Goal: Book appointment/travel/reservation: Book appointment/travel/reservation

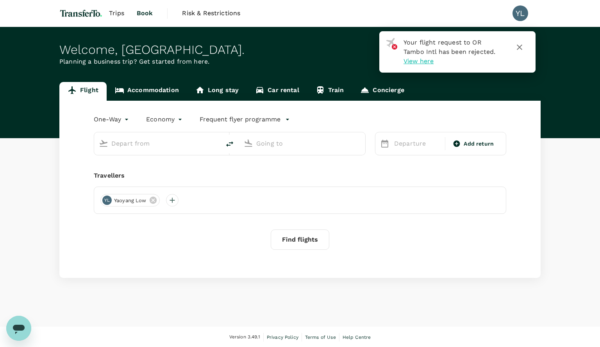
type input "roundtrip"
type input "OR Tambo Intl (JNB)"
type input "Gaborone, [GEOGRAPHIC_DATA] (any)"
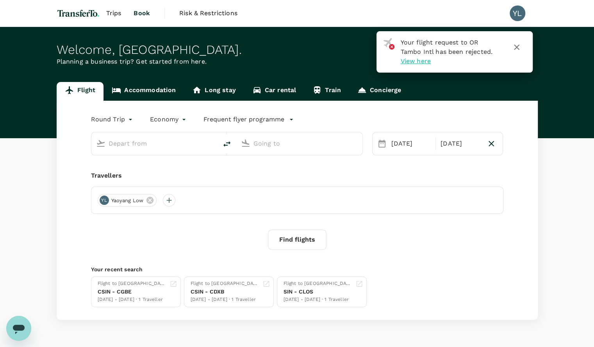
type input "OR Tambo Intl (JNB)"
type input "Gaborone, [GEOGRAPHIC_DATA] (any)"
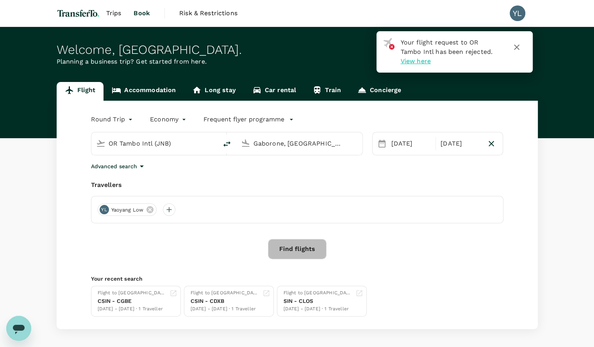
click at [307, 253] on button "Find flights" at bounding box center [297, 249] width 59 height 20
click at [519, 51] on icon "button" at bounding box center [516, 47] width 9 height 9
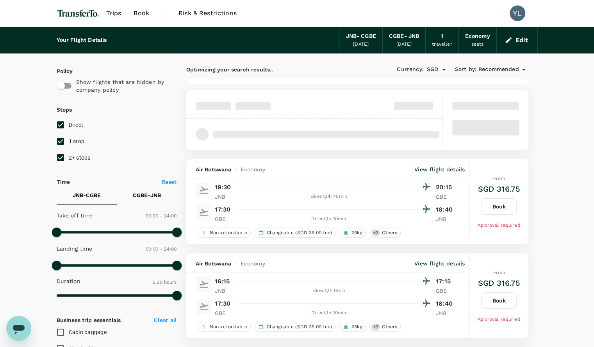
click at [64, 141] on input "1 stop" at bounding box center [60, 141] width 16 height 16
checkbox input "false"
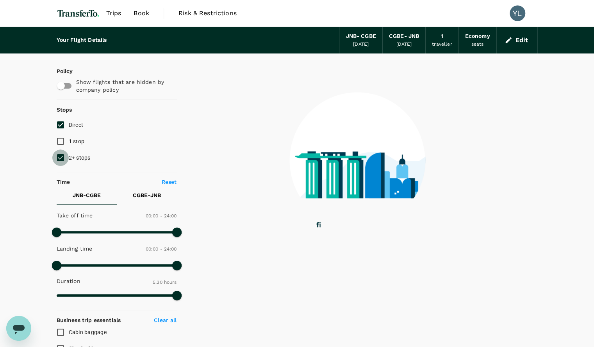
click at [61, 157] on input "2+ stops" at bounding box center [60, 158] width 16 height 16
checkbox input "false"
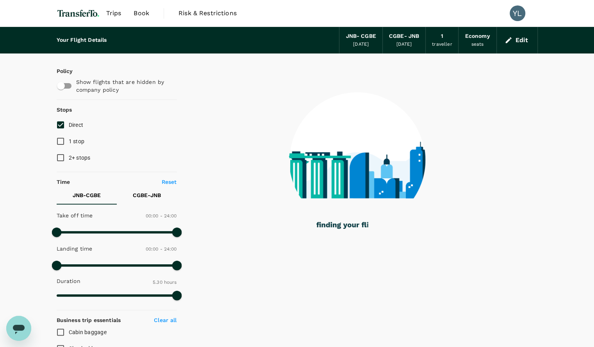
click at [37, 155] on div "Your Flight Details JNB - CGBE [DATE] CGBE - JNB [DATE] 1 traveller Economy sea…" at bounding box center [297, 300] width 594 height 547
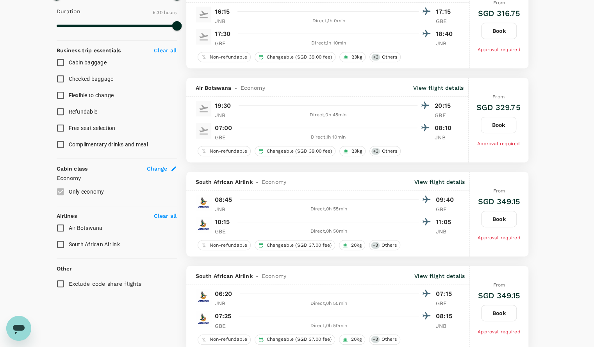
scroll to position [301, 0]
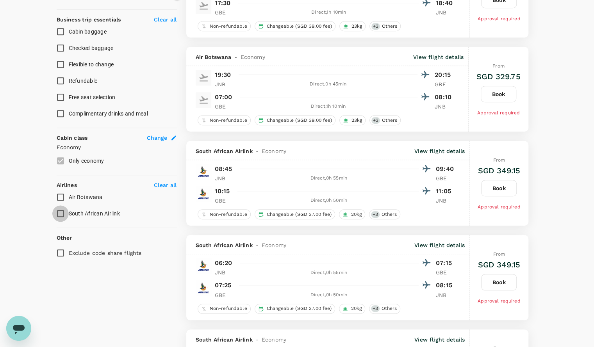
click at [65, 213] on input "South African Airlink" at bounding box center [60, 213] width 16 height 16
checkbox input "true"
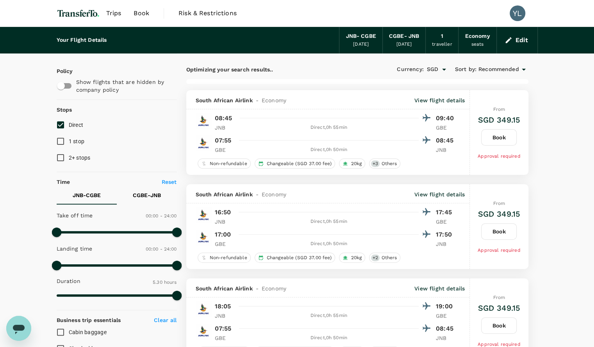
scroll to position [0, 0]
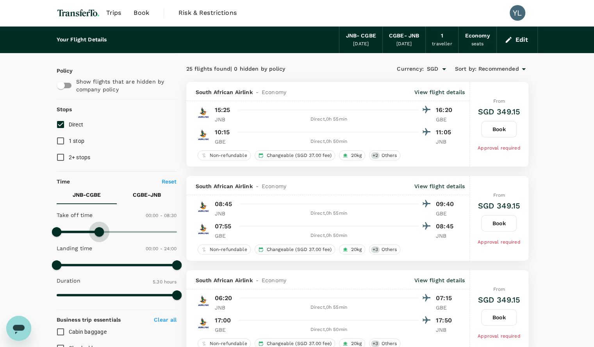
type input "540"
drag, startPoint x: 175, startPoint y: 231, endPoint x: 100, endPoint y: 230, distance: 74.6
click at [100, 230] on span at bounding box center [101, 231] width 9 height 9
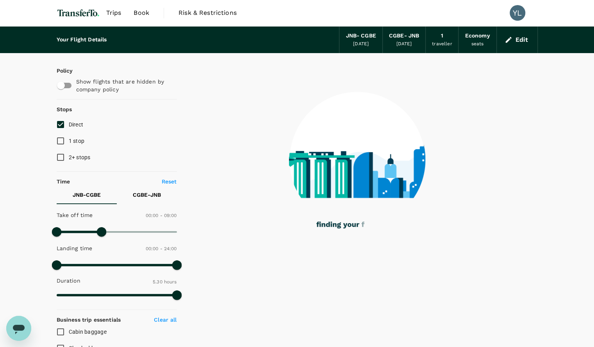
click at [27, 241] on div "Your Flight Details JNB - CGBE [DATE] CGBE - JNB [DATE] 1 traveller Economy sea…" at bounding box center [297, 300] width 594 height 547
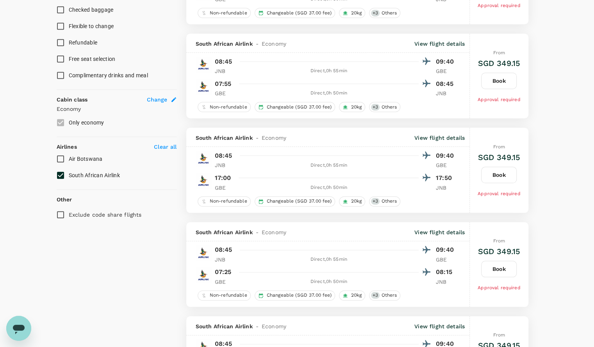
scroll to position [338, 0]
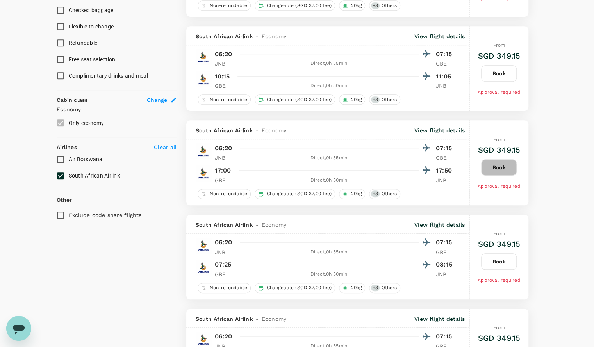
click at [501, 167] on button "Book" at bounding box center [499, 167] width 36 height 16
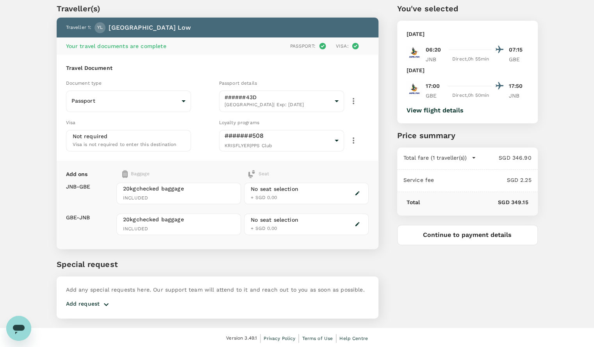
scroll to position [27, 0]
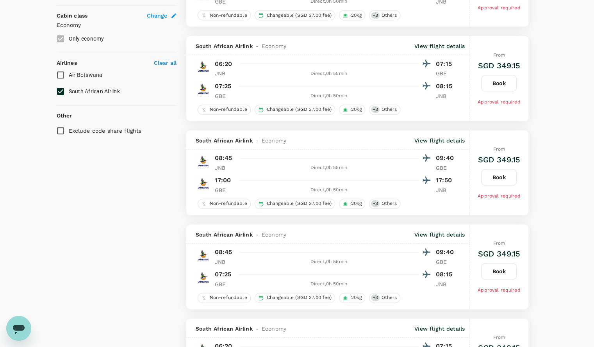
scroll to position [423, 0]
click at [489, 177] on button "Book" at bounding box center [499, 177] width 36 height 16
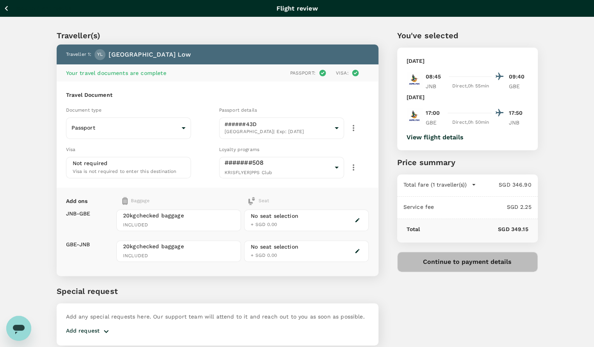
click at [465, 265] on button "Continue to payment details" at bounding box center [467, 262] width 141 height 20
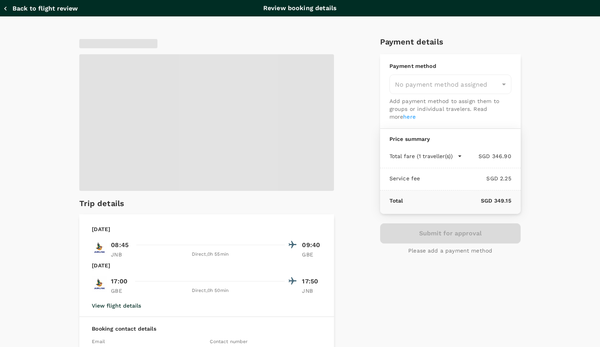
type input "9f86f5ea-eef2-4806-bc5d-0eeed3f8957b"
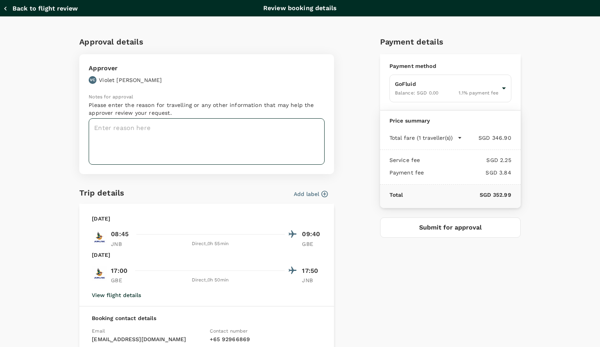
click at [203, 157] on textarea at bounding box center [207, 141] width 236 height 46
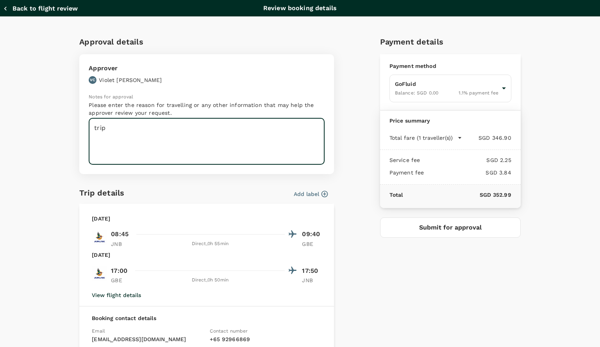
type textarea "trip"
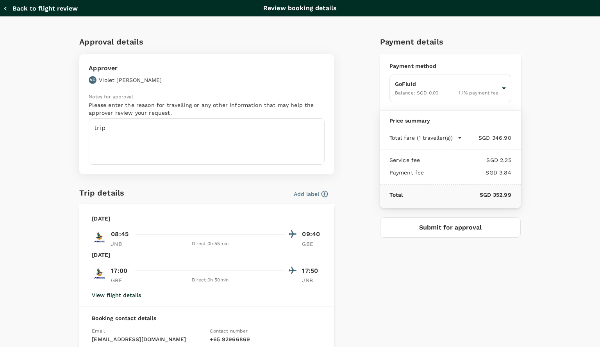
click at [43, 211] on div "Approval details Approver VC [PERSON_NAME] Notes for approval Please enter the …" at bounding box center [300, 239] width 600 height 444
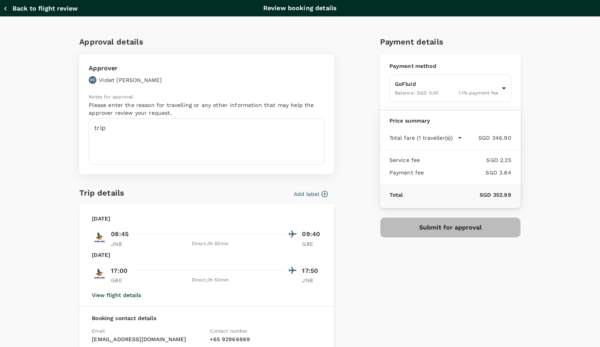
click at [460, 228] on button "Submit for approval" at bounding box center [450, 227] width 141 height 20
